Goal: Information Seeking & Learning: Learn about a topic

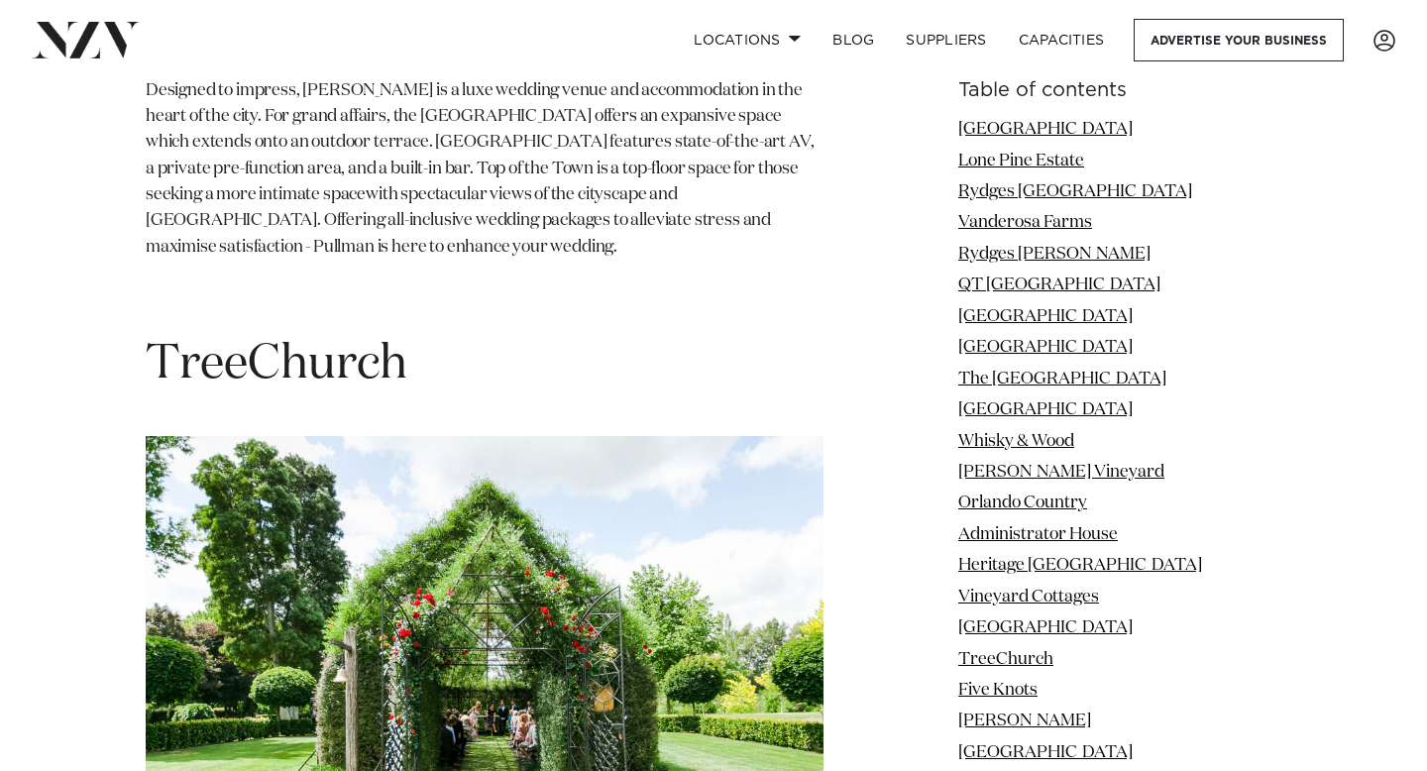
scroll to position [15653, 0]
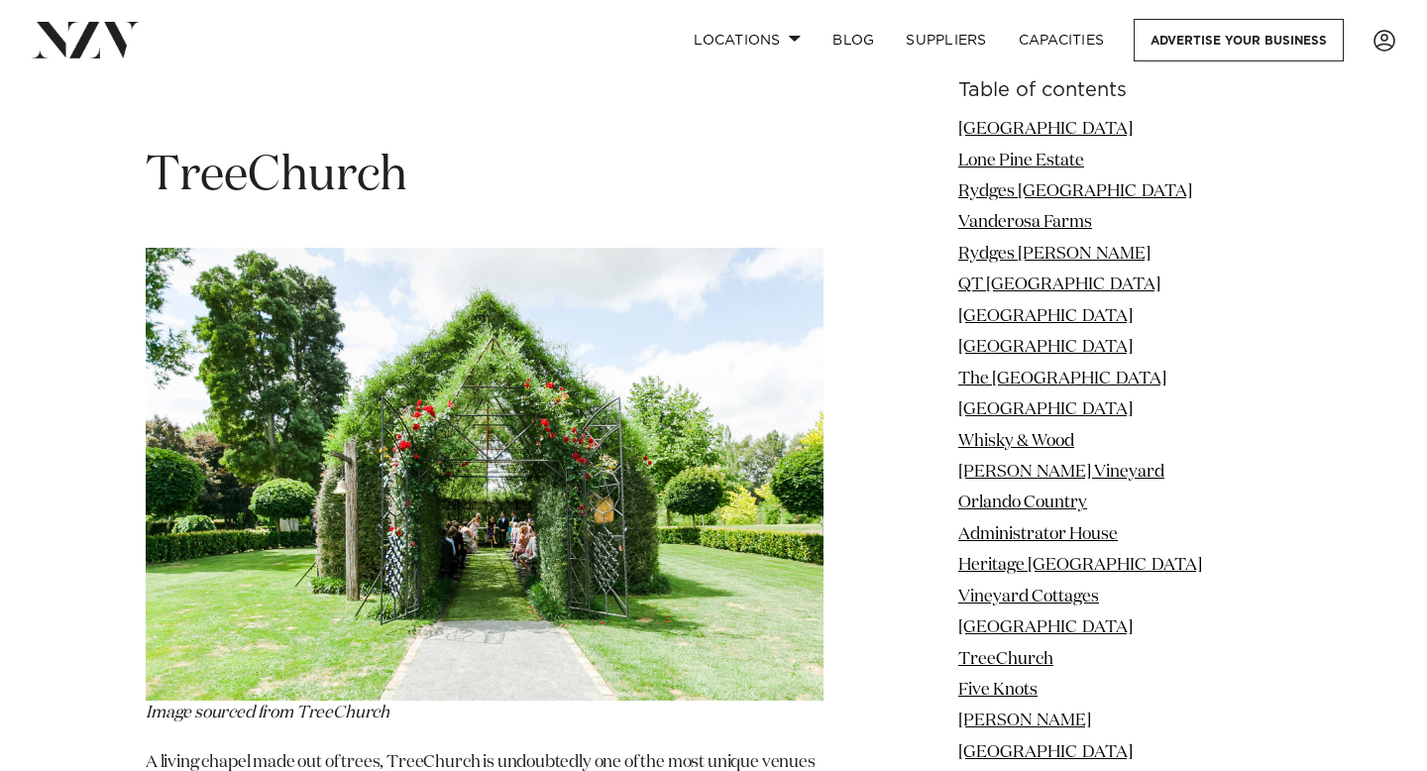
click at [261, 274] on img at bounding box center [485, 474] width 678 height 452
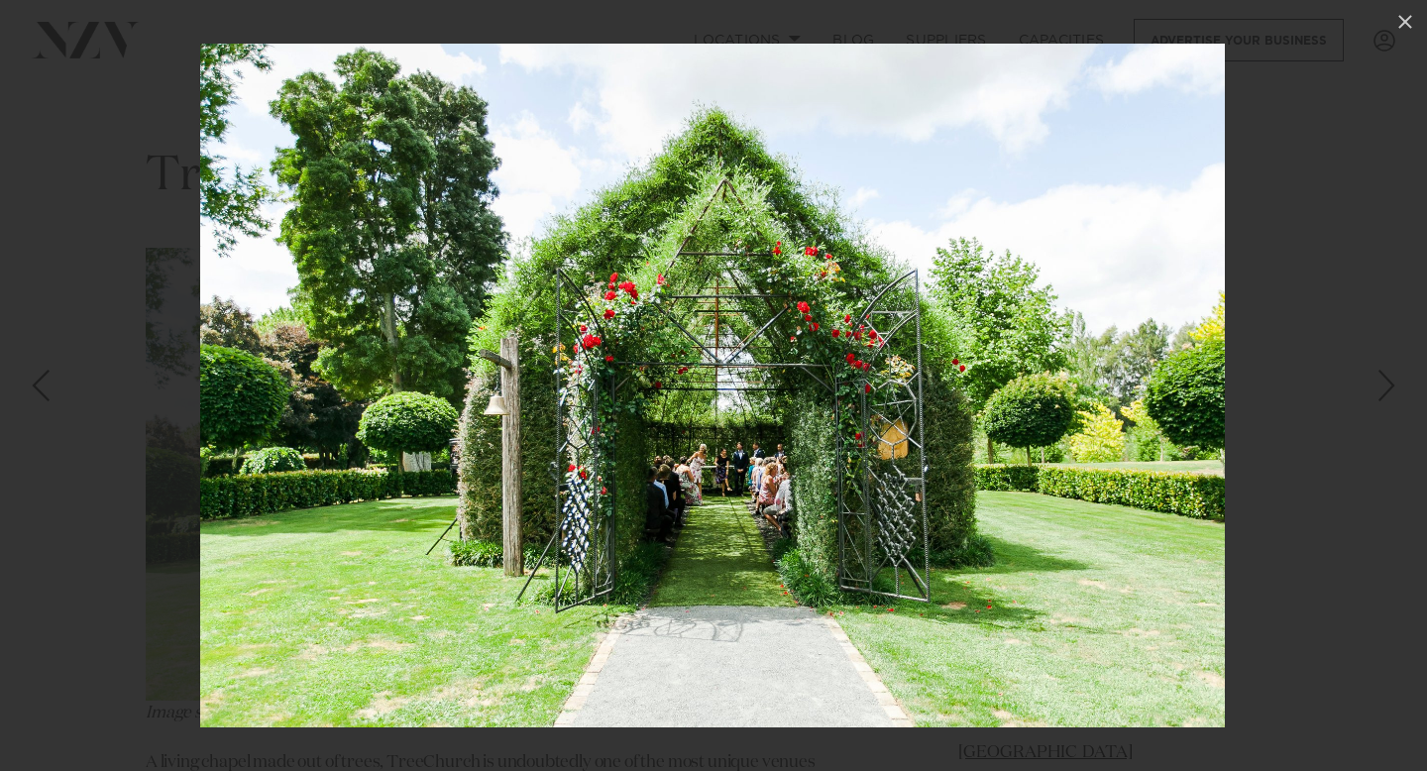
click at [1222, 474] on img at bounding box center [712, 386] width 1024 height 684
click at [1391, 267] on div at bounding box center [713, 385] width 1427 height 771
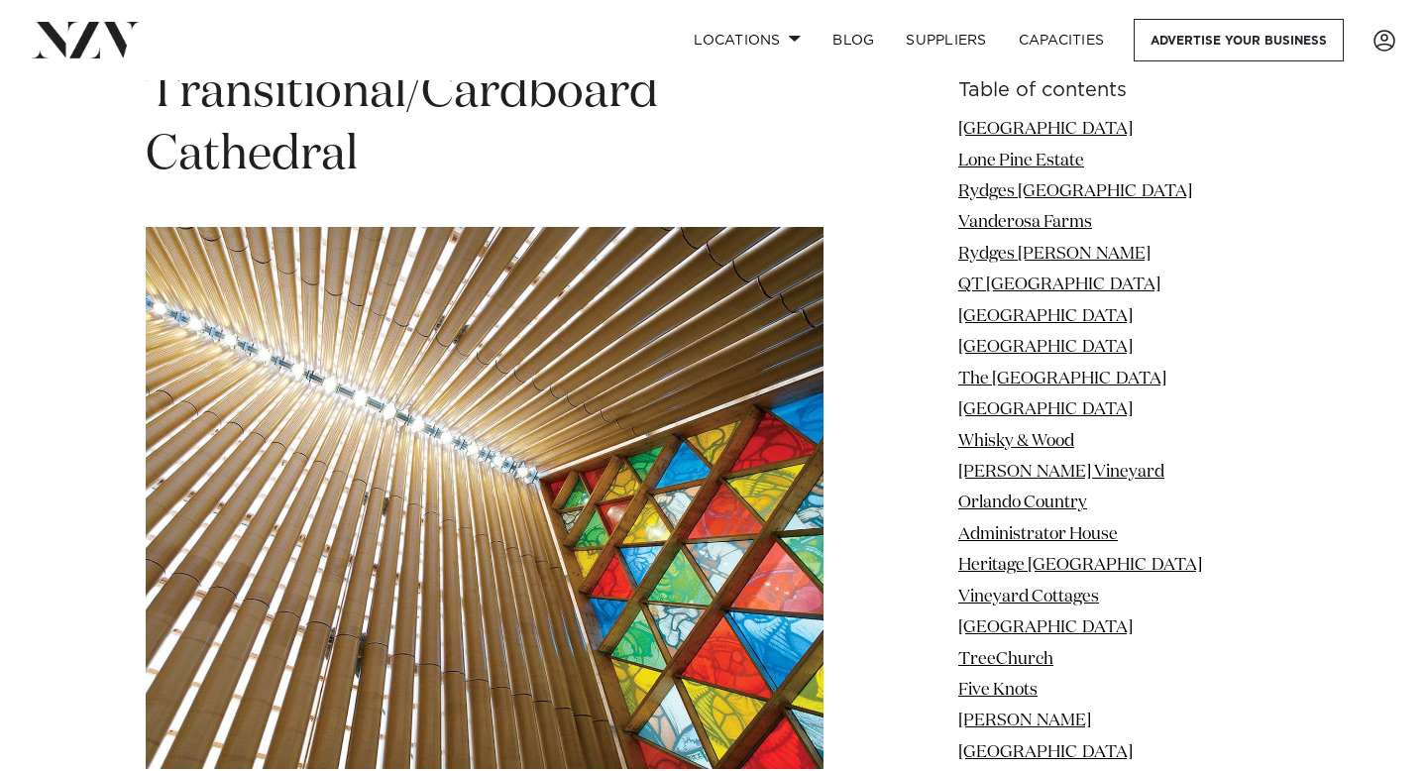
scroll to position [59687, 0]
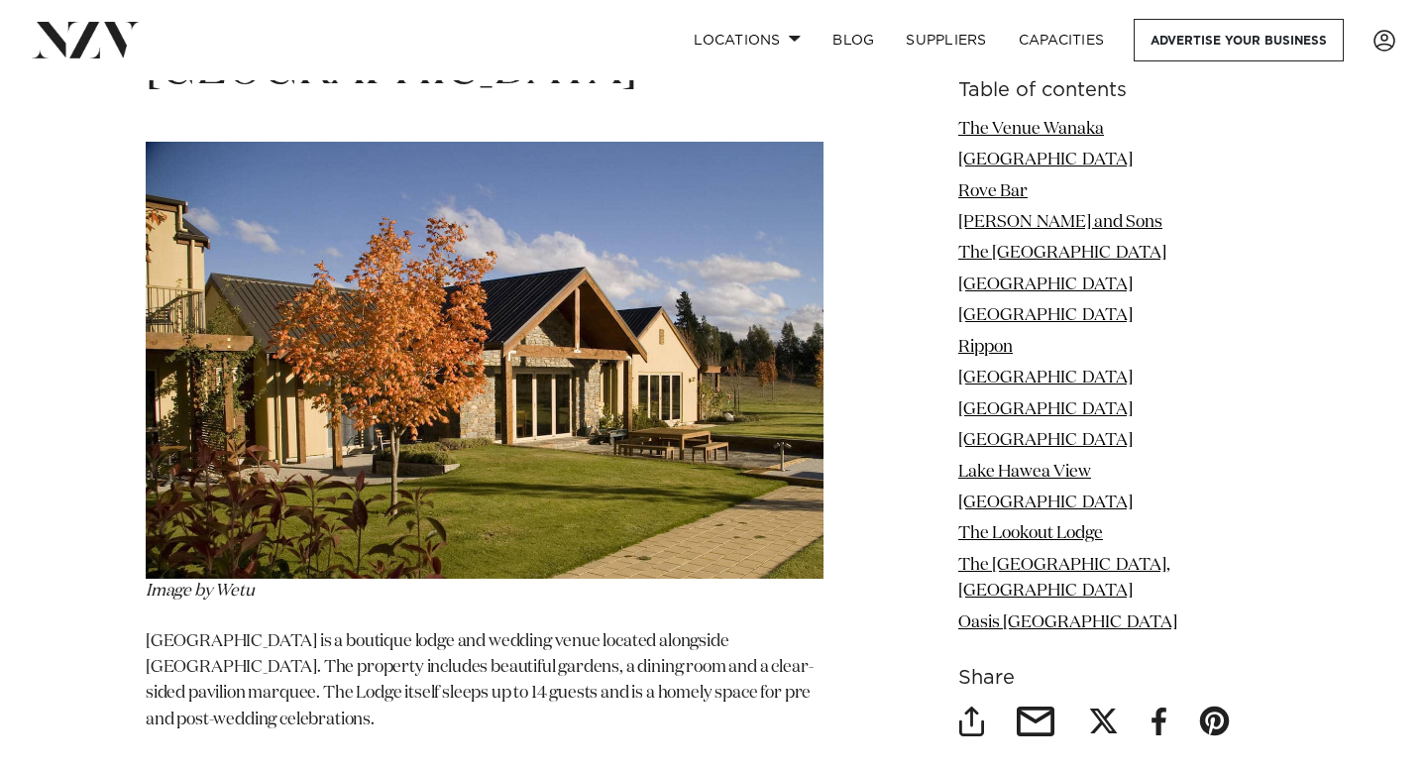
scroll to position [7417, 0]
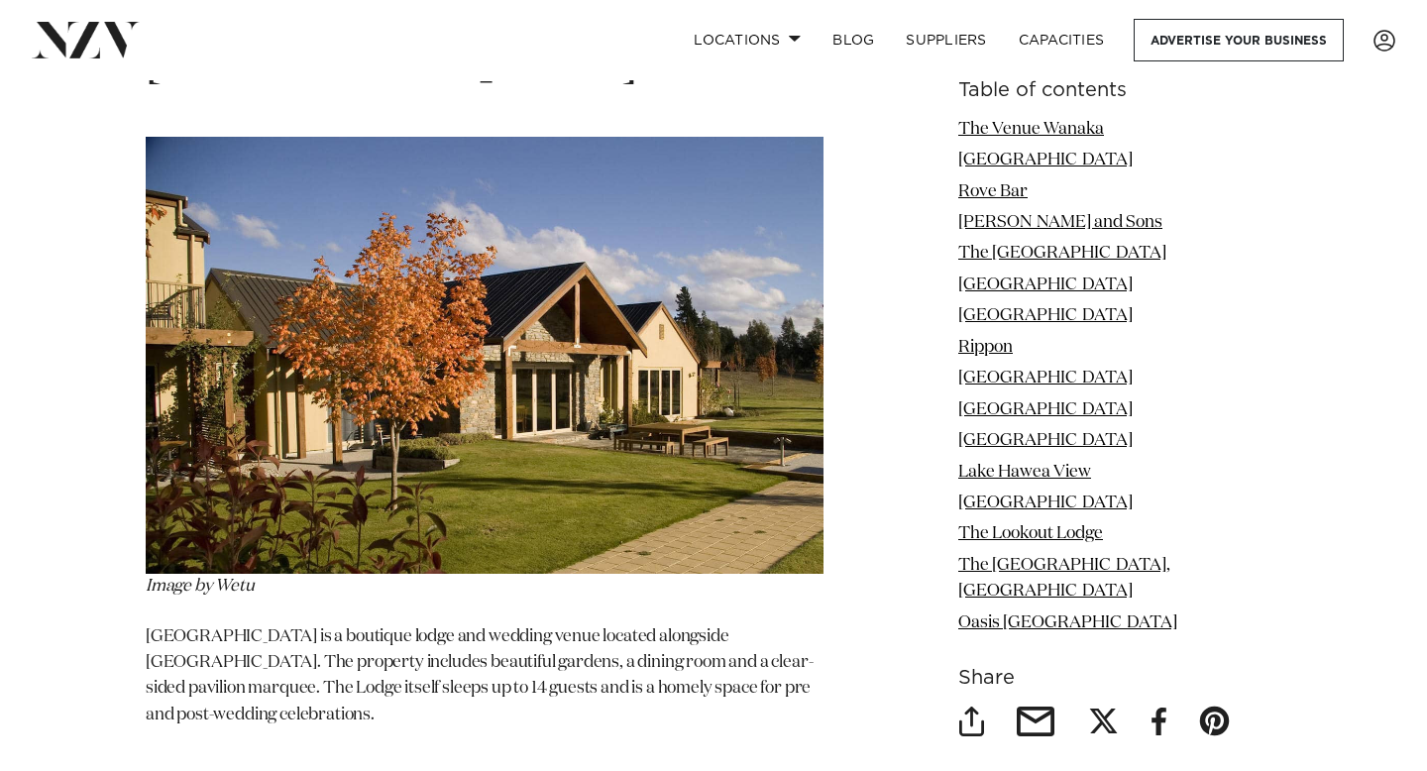
click at [651, 269] on img at bounding box center [485, 355] width 678 height 437
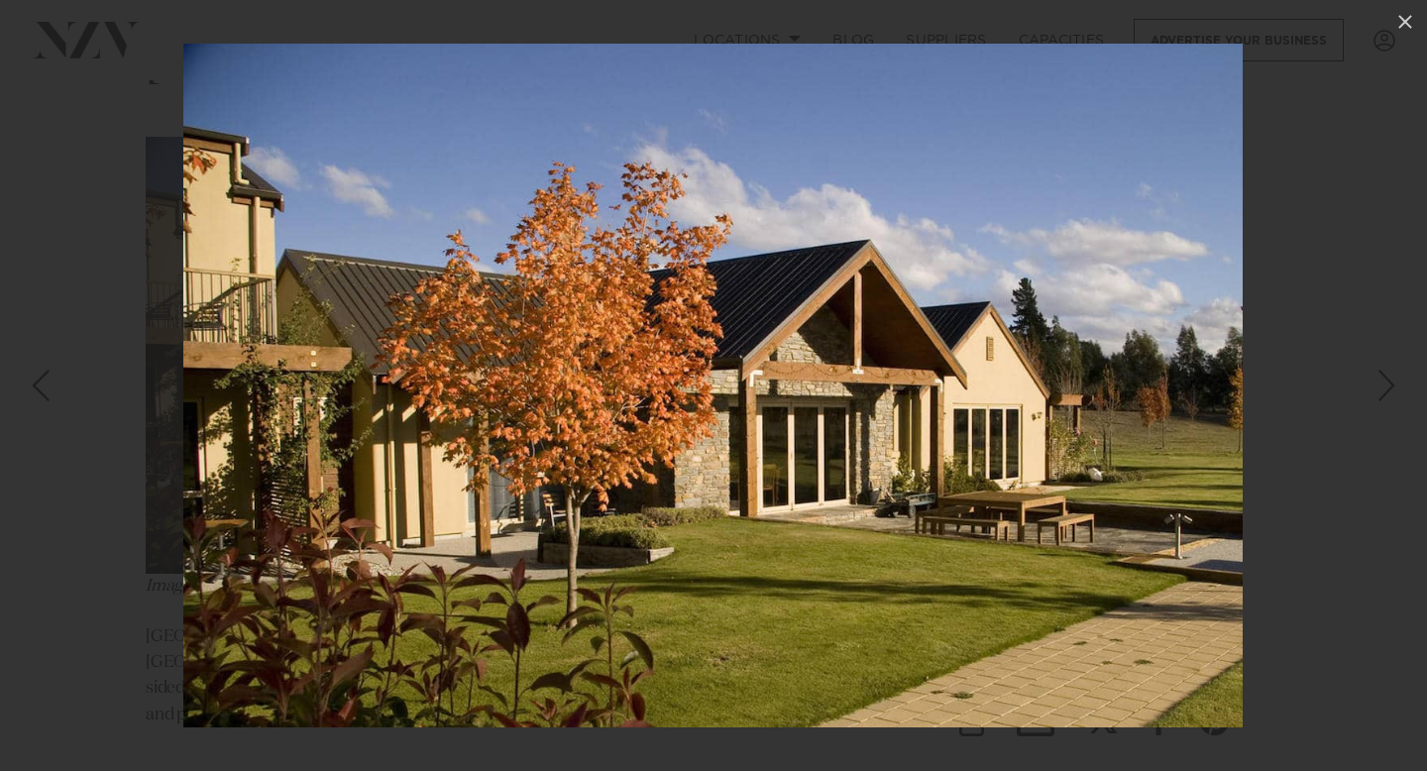
click at [1225, 281] on img at bounding box center [712, 386] width 1059 height 684
click at [1241, 279] on img at bounding box center [712, 386] width 1059 height 684
click at [1271, 274] on div at bounding box center [713, 385] width 1427 height 771
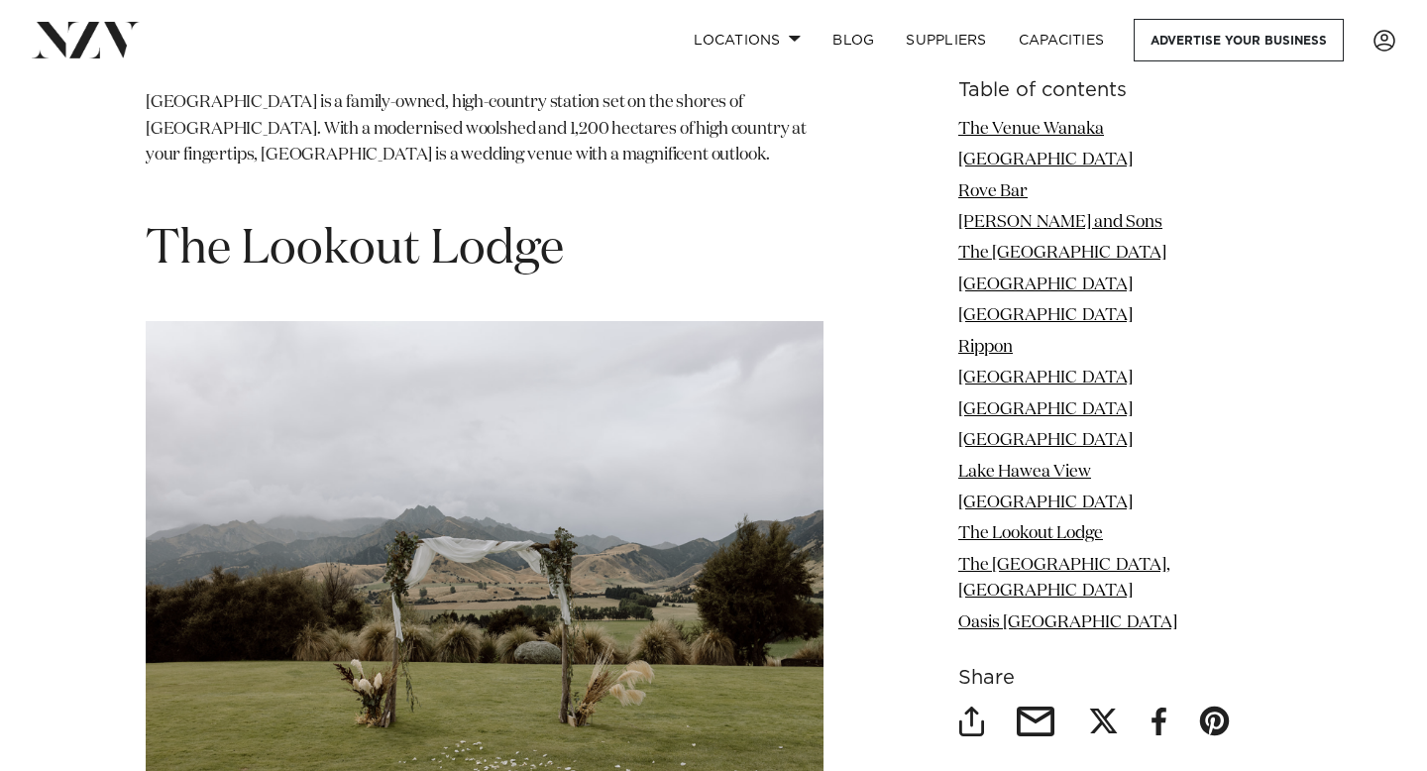
scroll to position [11093, 0]
